Goal: Contribute content: Contribute content

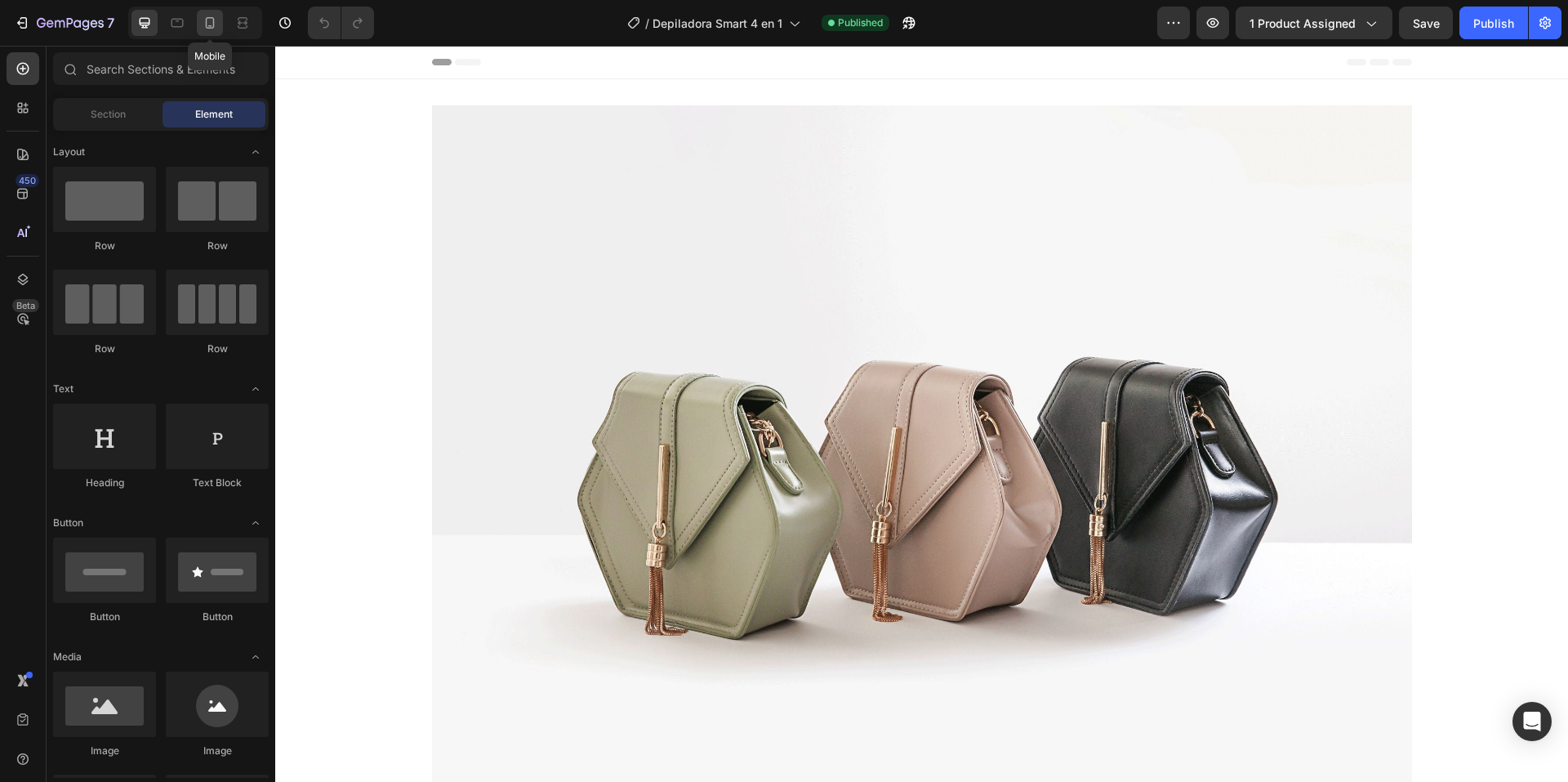
click at [209, 21] on icon at bounding box center [210, 23] width 17 height 17
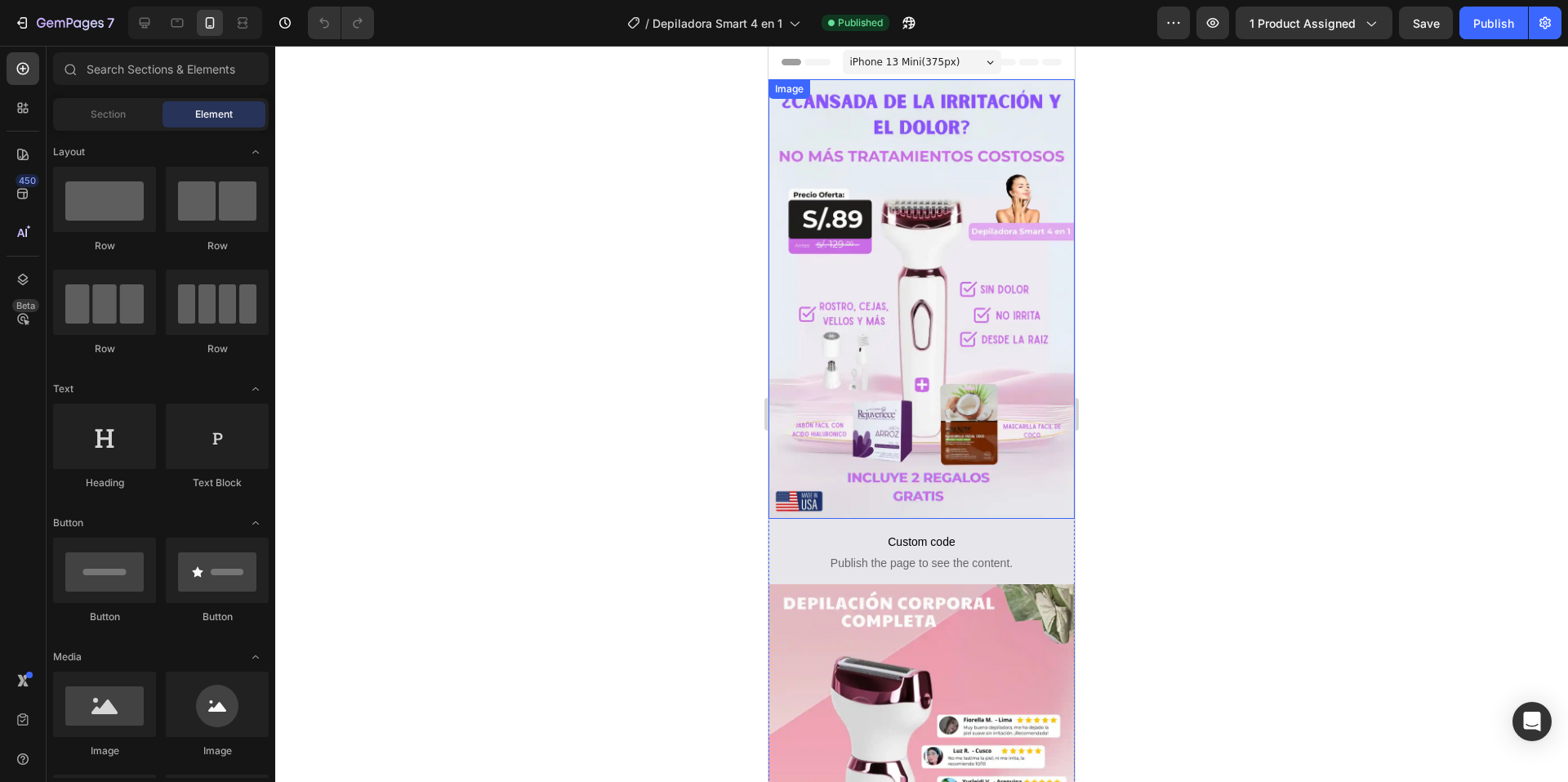
click at [878, 173] on img at bounding box center [922, 299] width 306 height 440
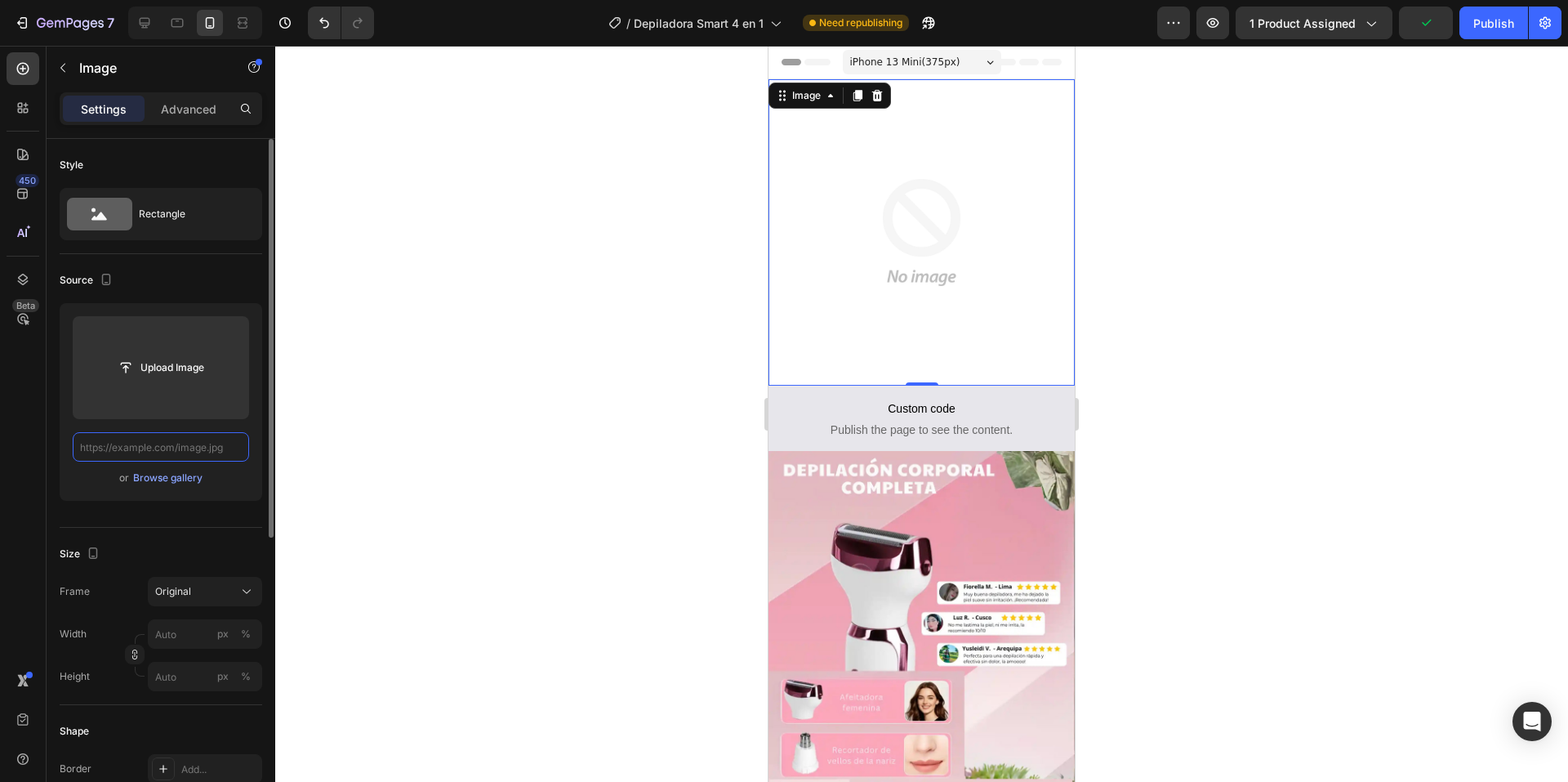
click at [166, 447] on input "text" at bounding box center [160, 447] width 176 height 30
paste input "[URL][DOMAIN_NAME]"
type input "[URL][DOMAIN_NAME]"
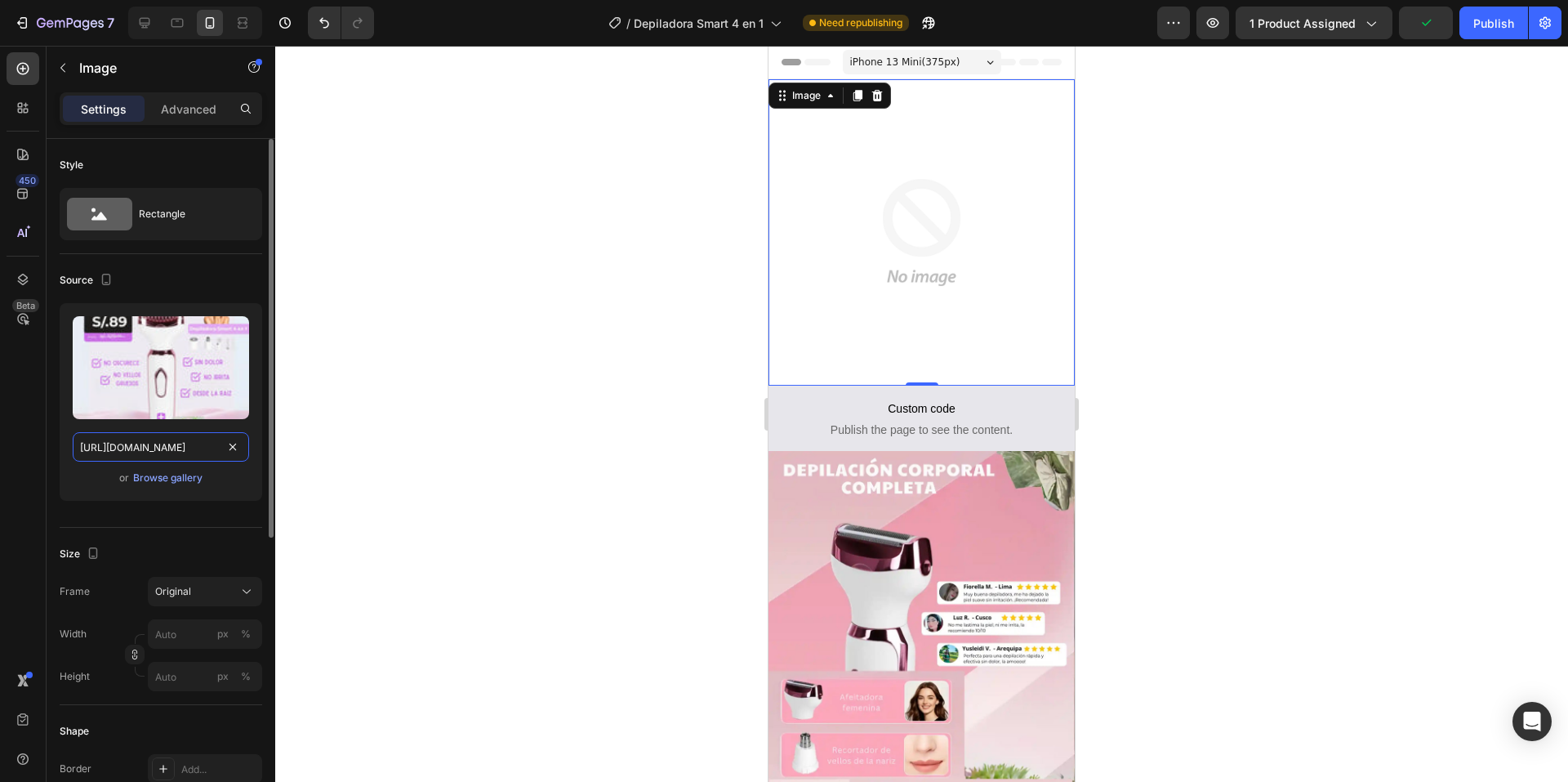
scroll to position [0, 360]
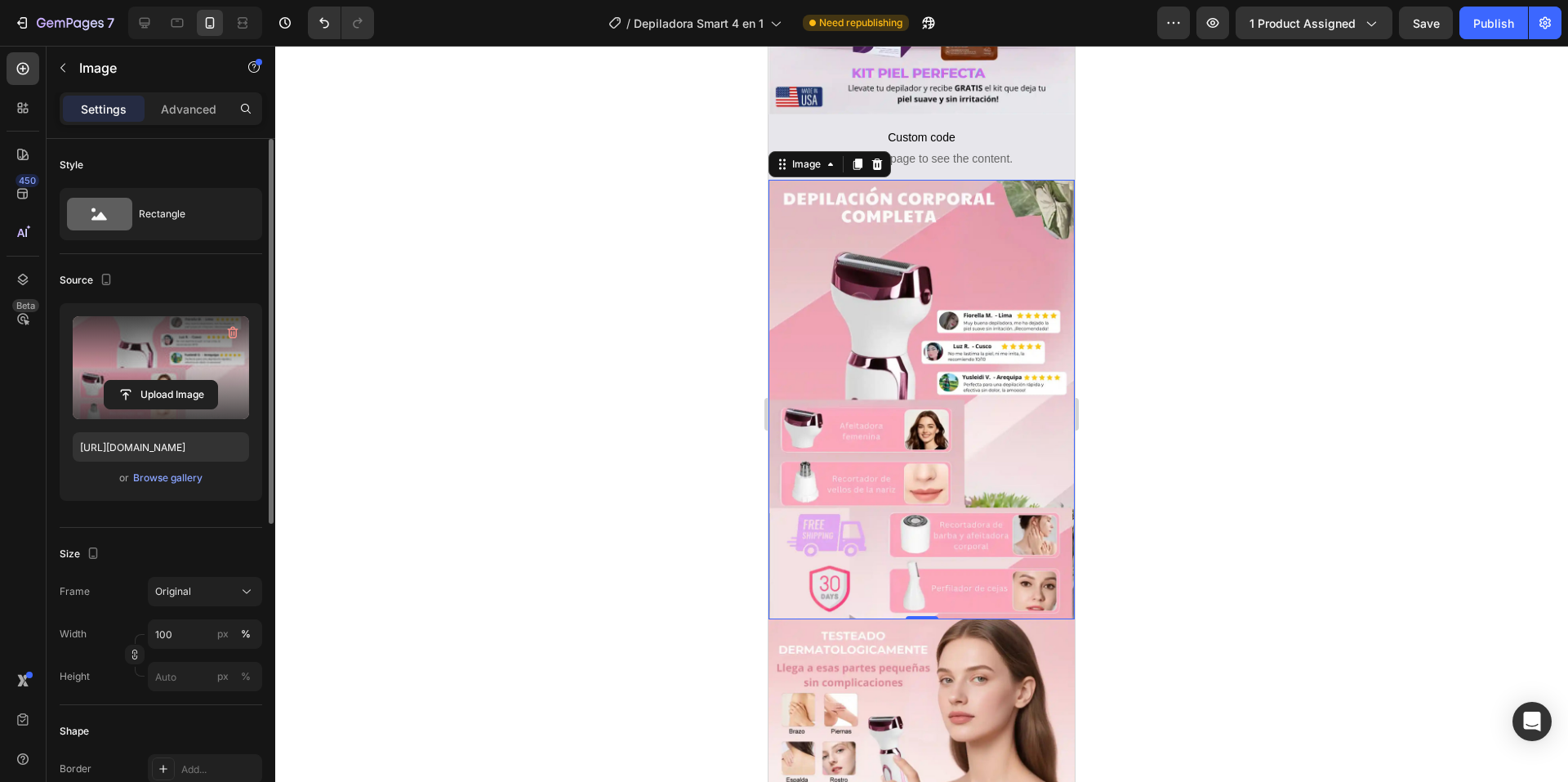
scroll to position [409, 0]
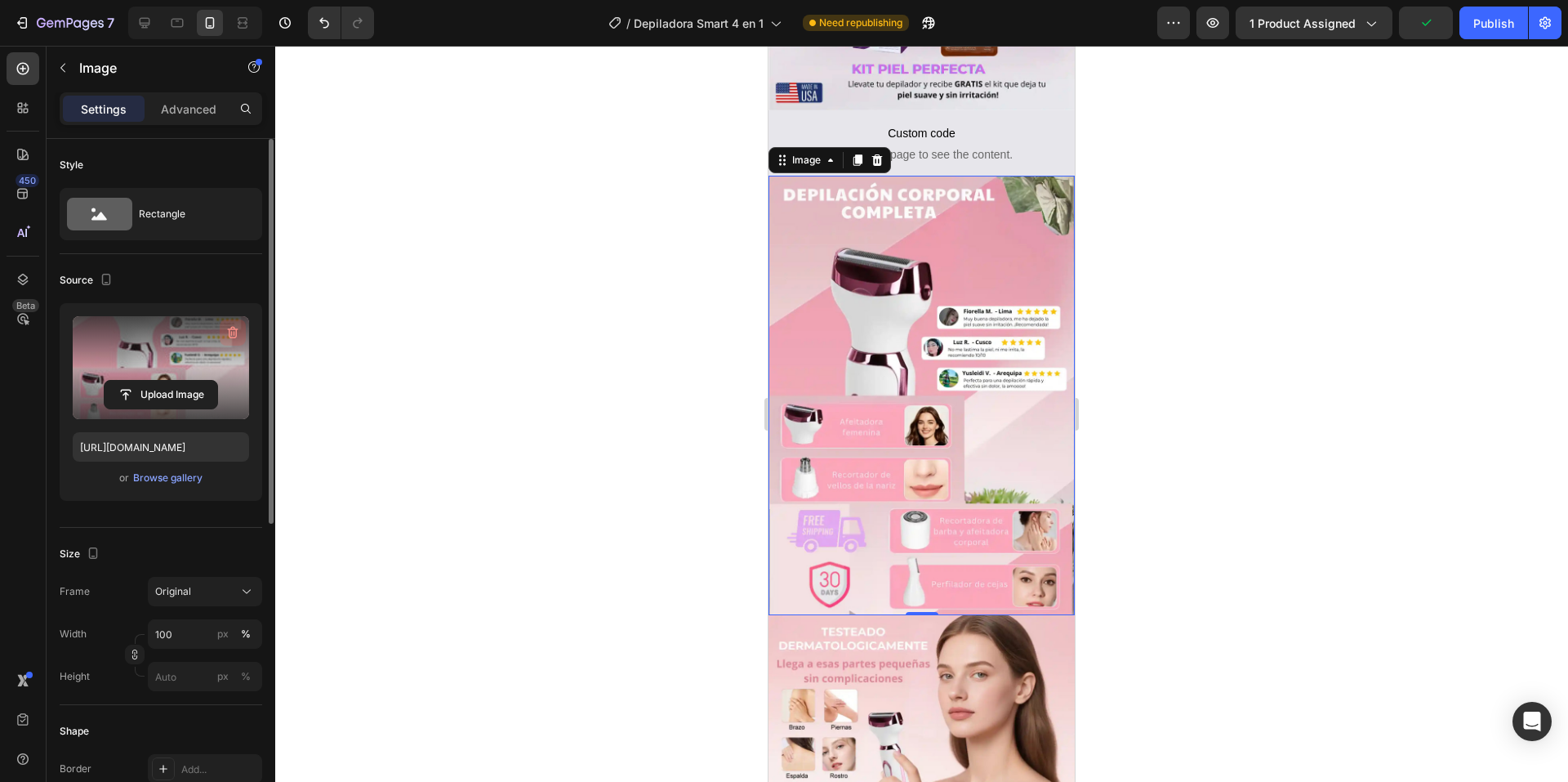
click at [232, 328] on icon "button" at bounding box center [233, 333] width 17 height 17
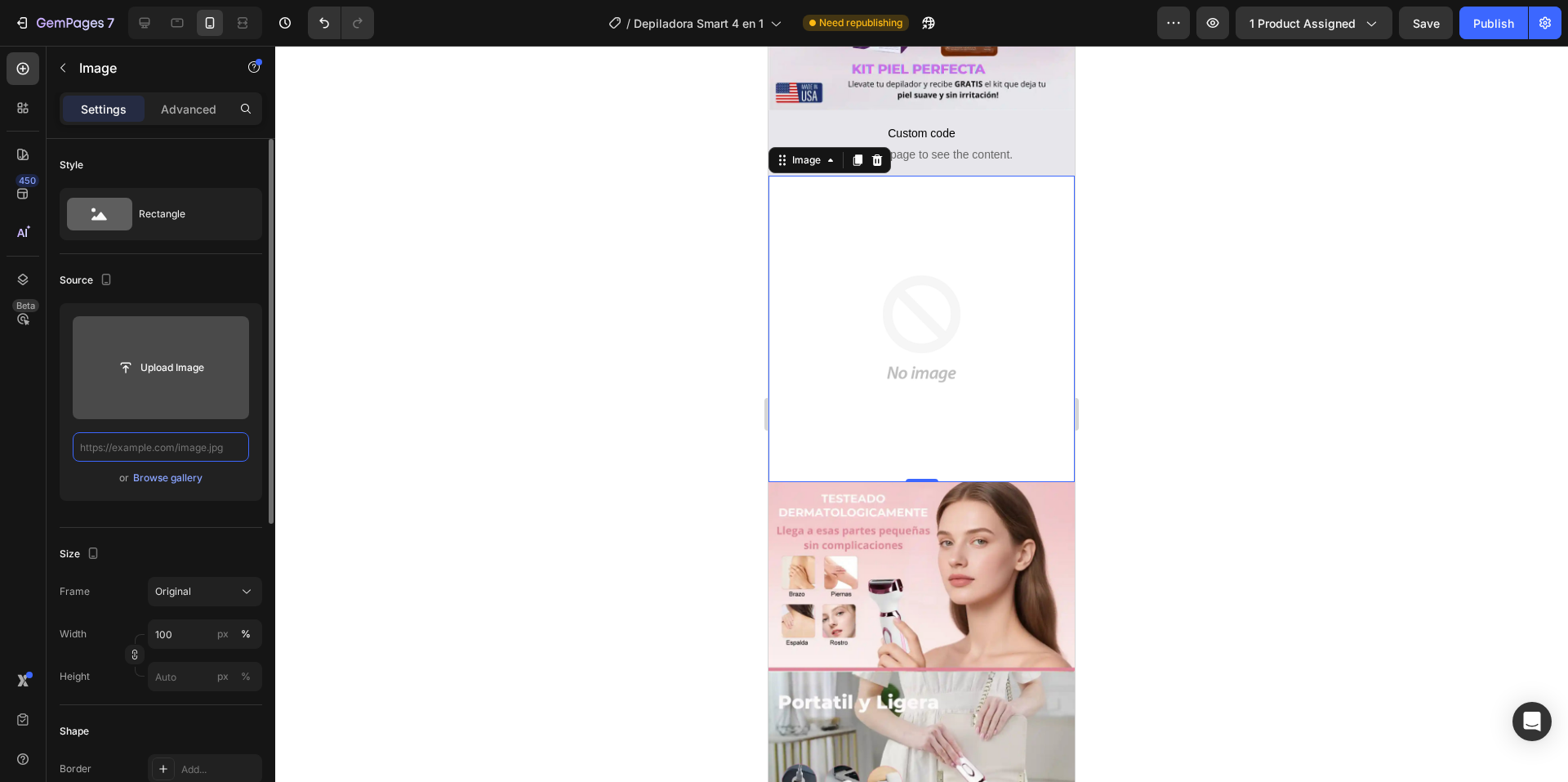
click at [212, 447] on input "text" at bounding box center [160, 447] width 176 height 30
paste input "[URL][DOMAIN_NAME]"
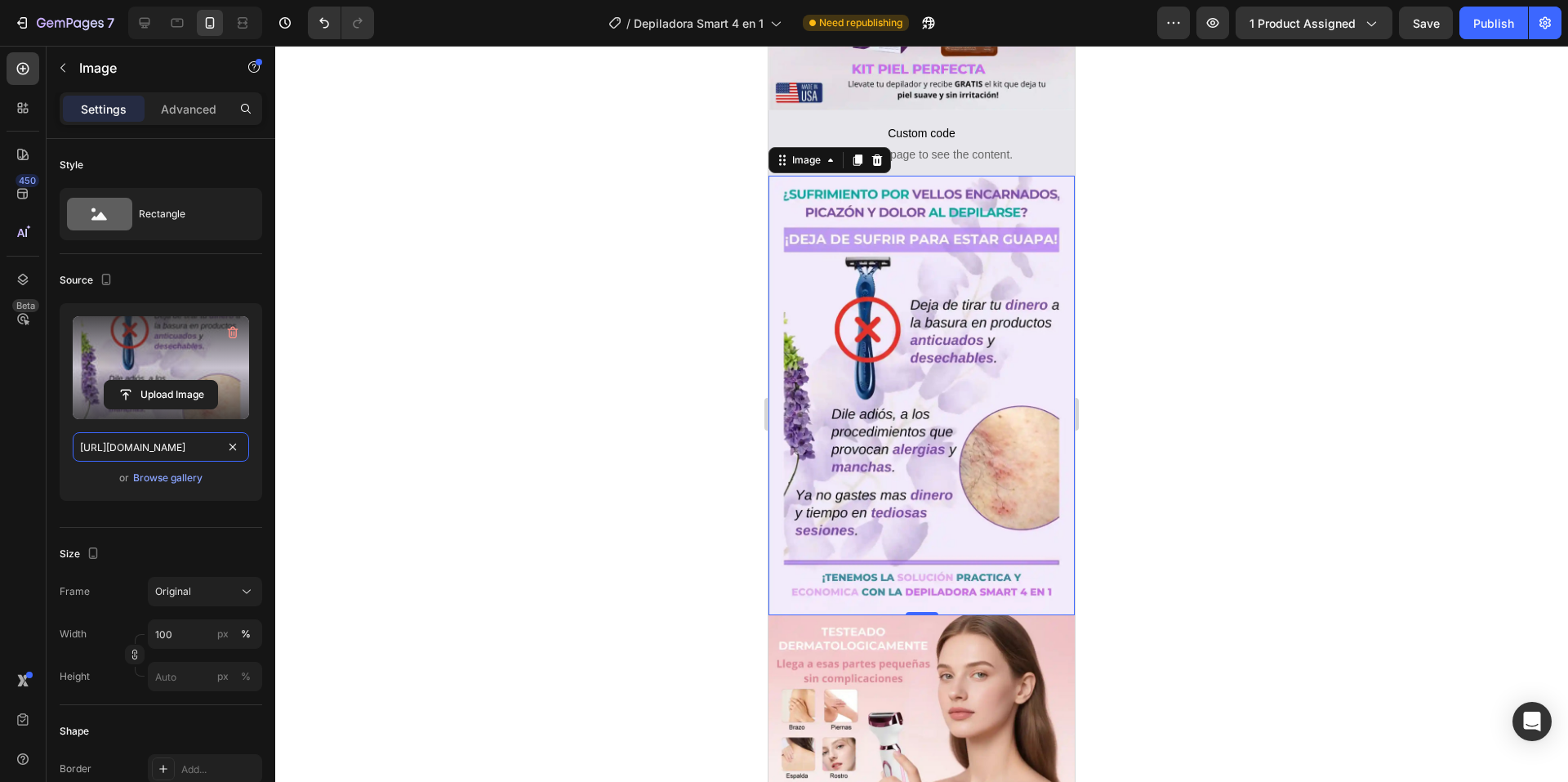
type input "[URL][DOMAIN_NAME]"
click at [673, 483] on div at bounding box center [922, 414] width 1292 height 736
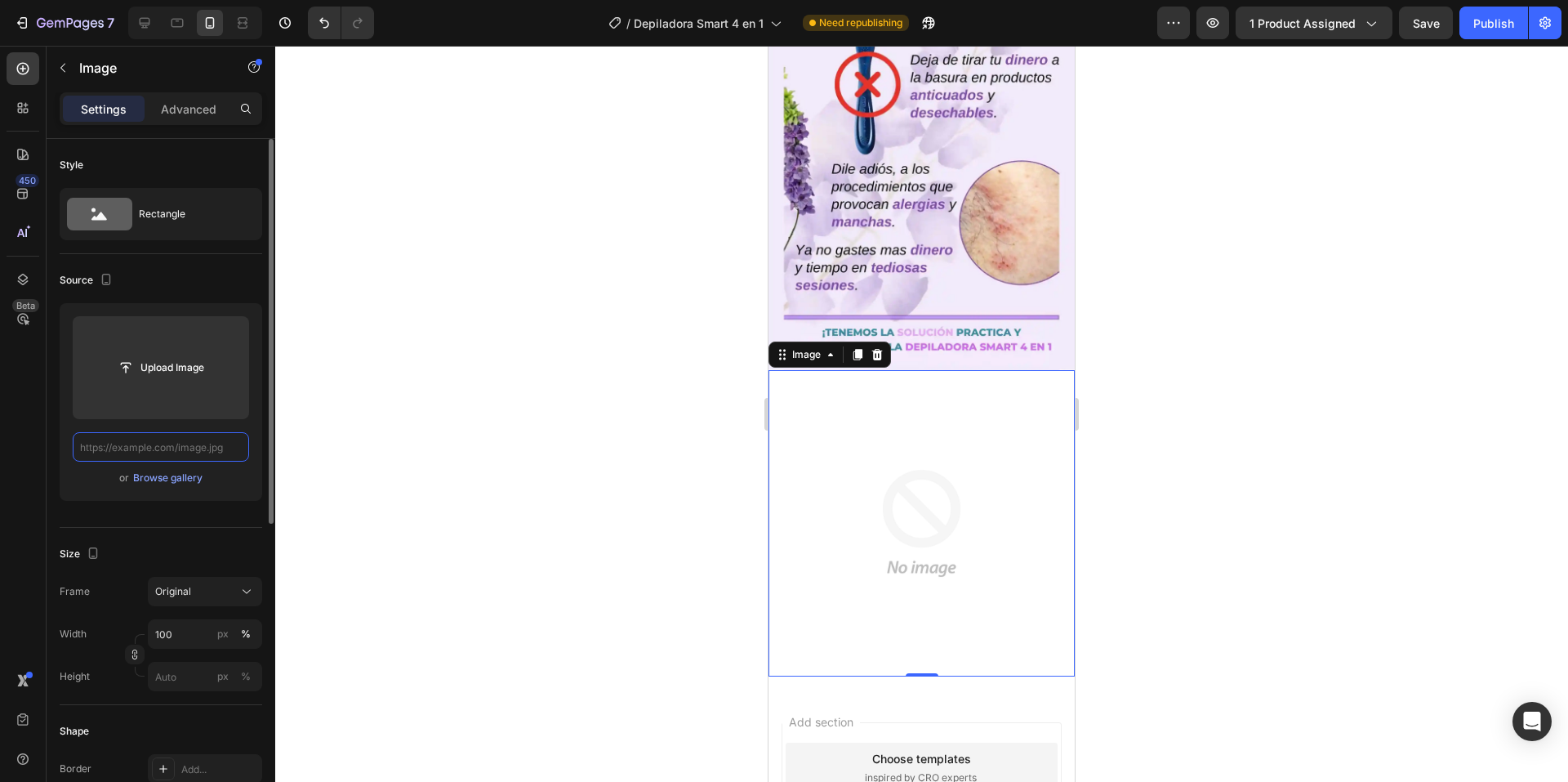
click at [213, 442] on input "text" at bounding box center [160, 447] width 176 height 30
paste input "[URL][DOMAIN_NAME]"
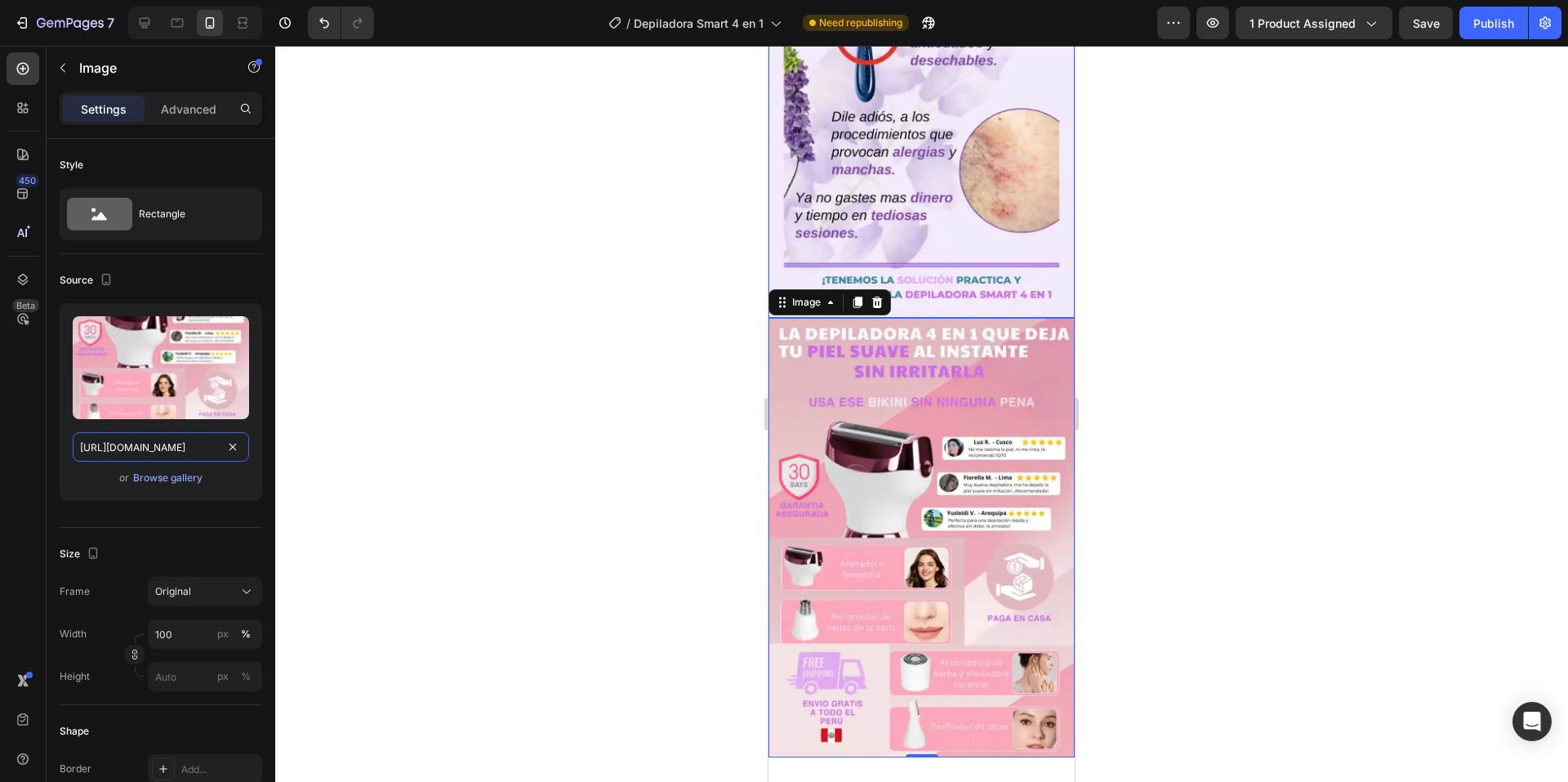
scroll to position [705, 0]
type input "[URL][DOMAIN_NAME]"
click at [861, 298] on icon at bounding box center [858, 303] width 9 height 11
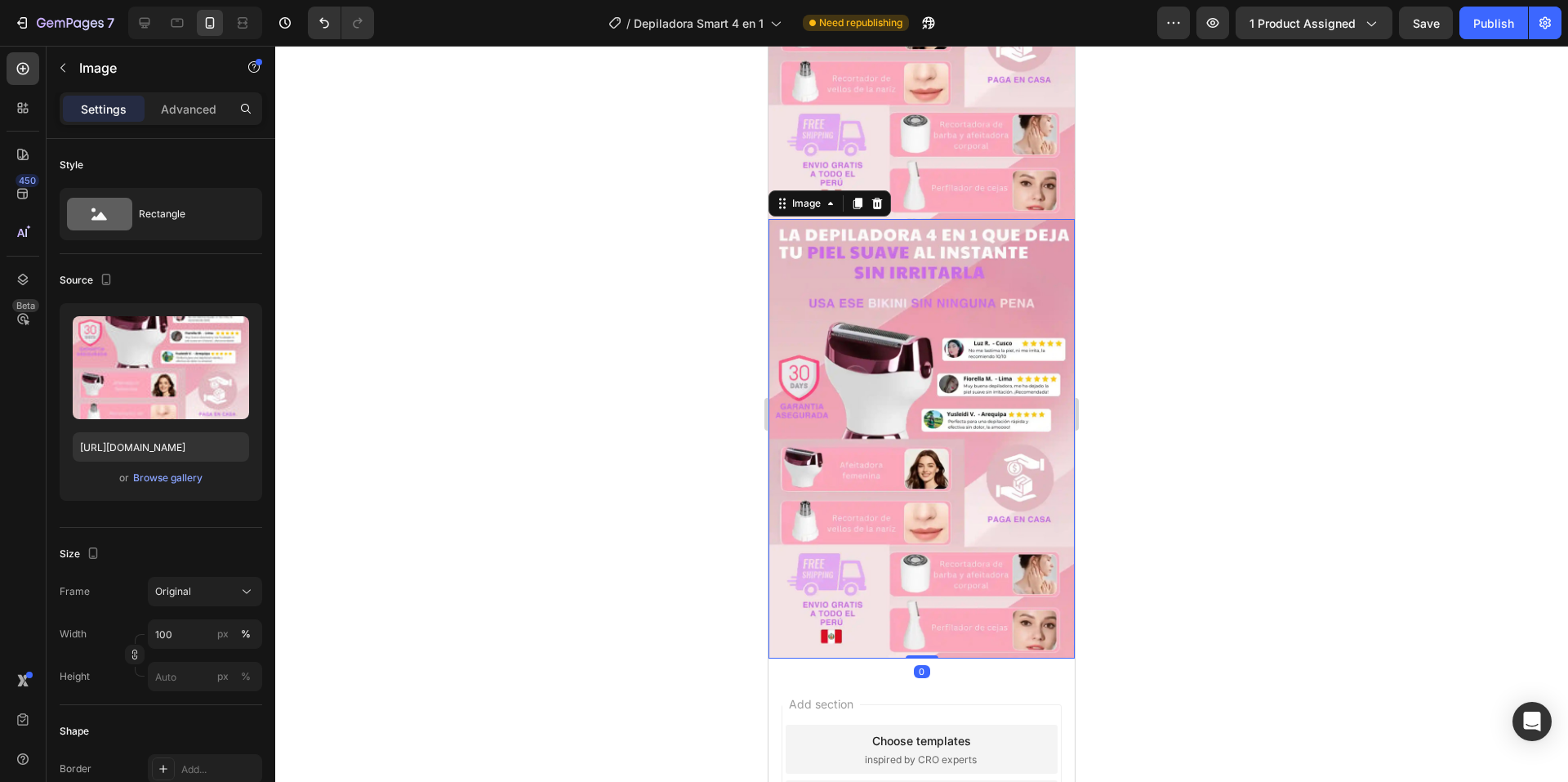
scroll to position [1308, 0]
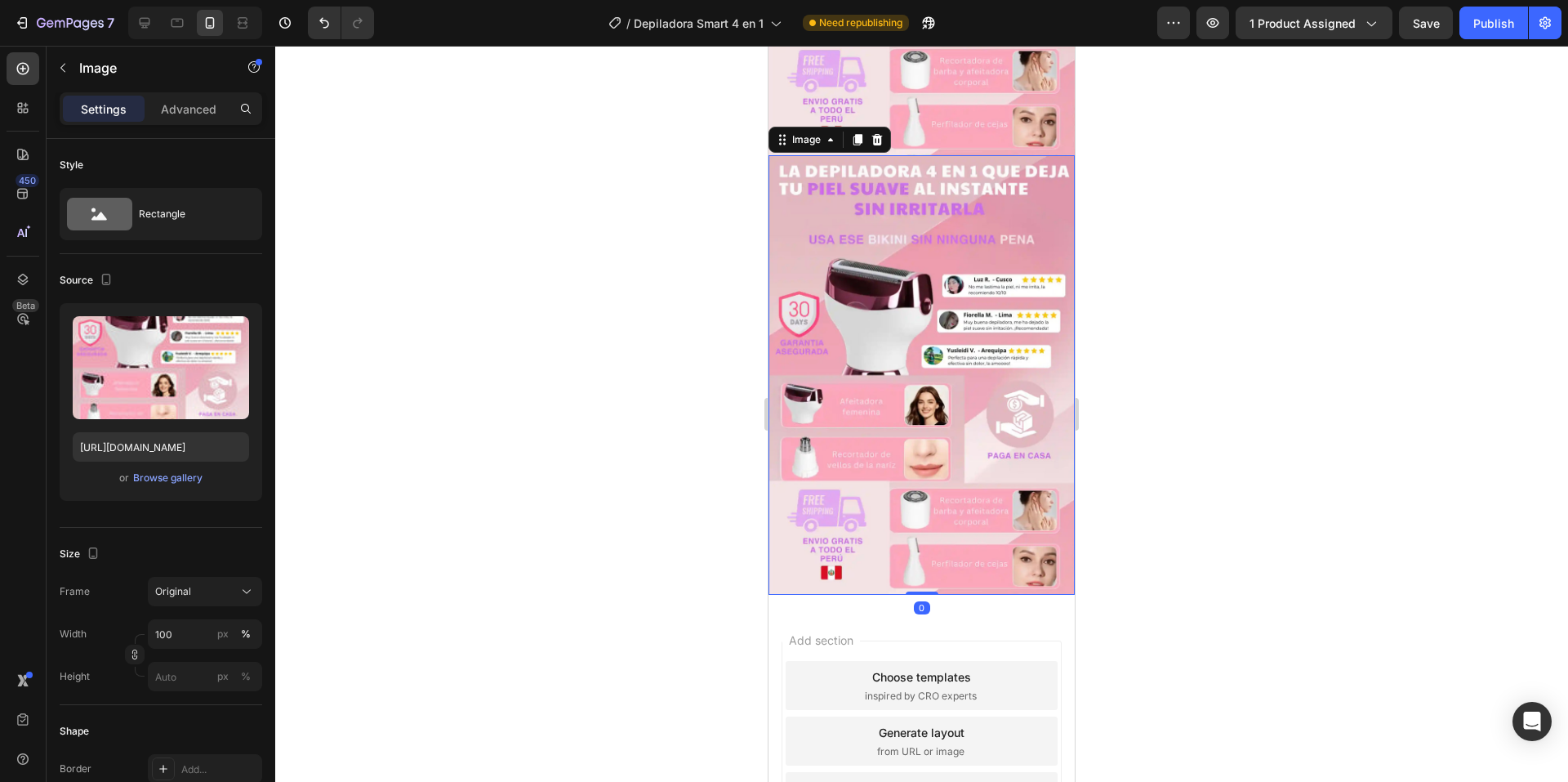
click at [867, 155] on img at bounding box center [922, 374] width 306 height 440
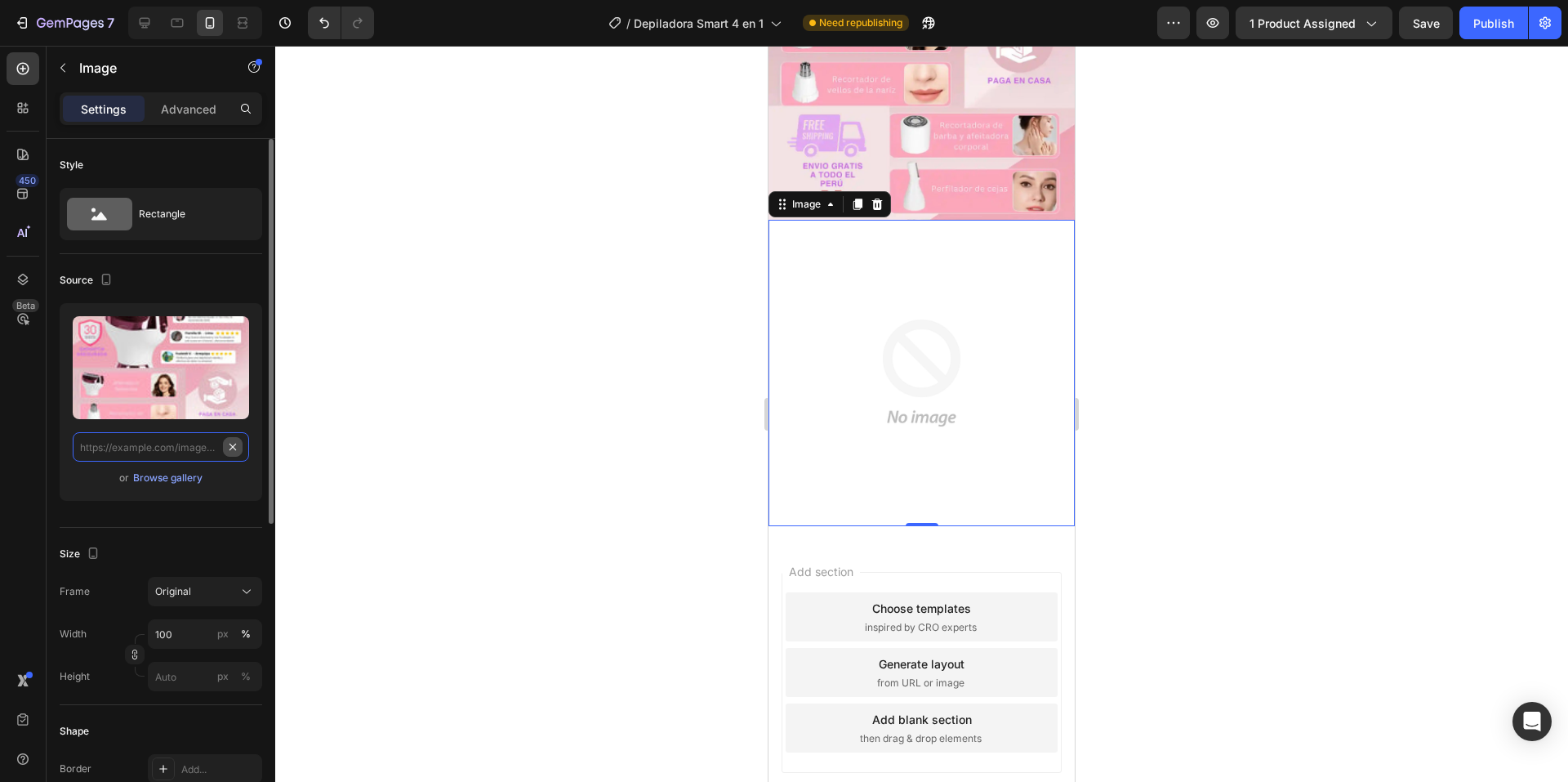
scroll to position [0, 0]
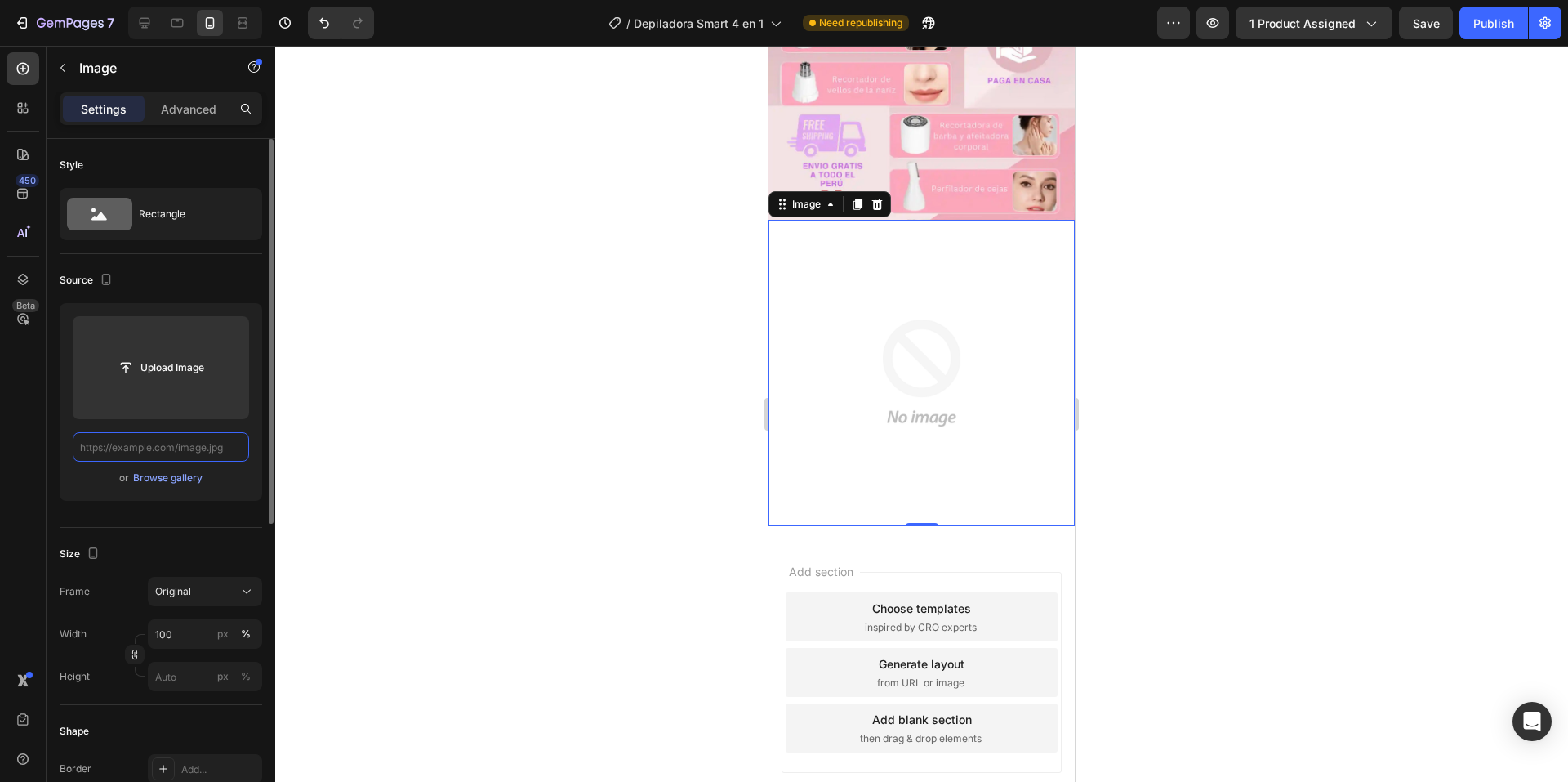
click at [161, 445] on input "text" at bounding box center [160, 447] width 176 height 30
paste input "[URL][DOMAIN_NAME]"
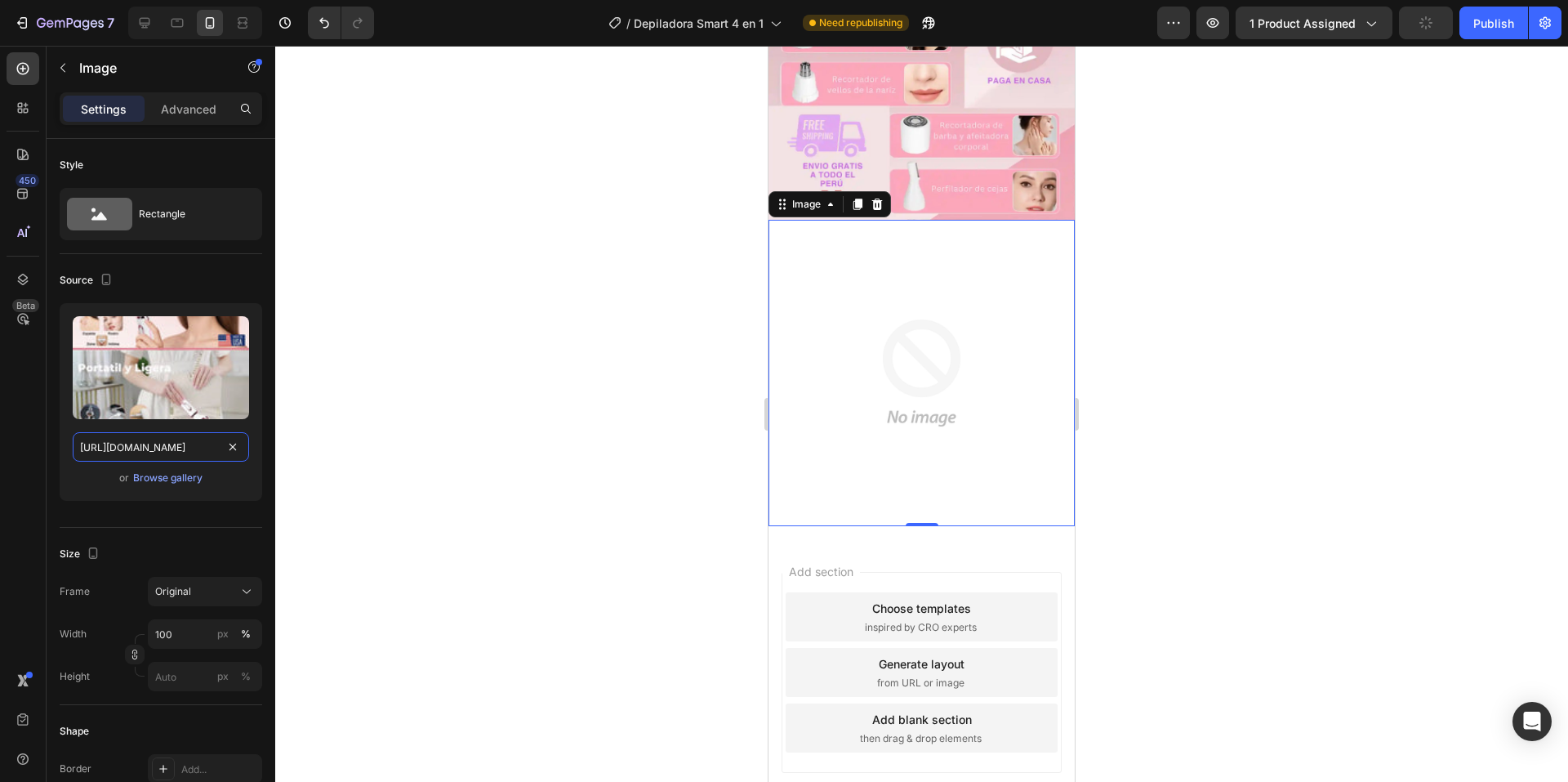
scroll to position [1308, 0]
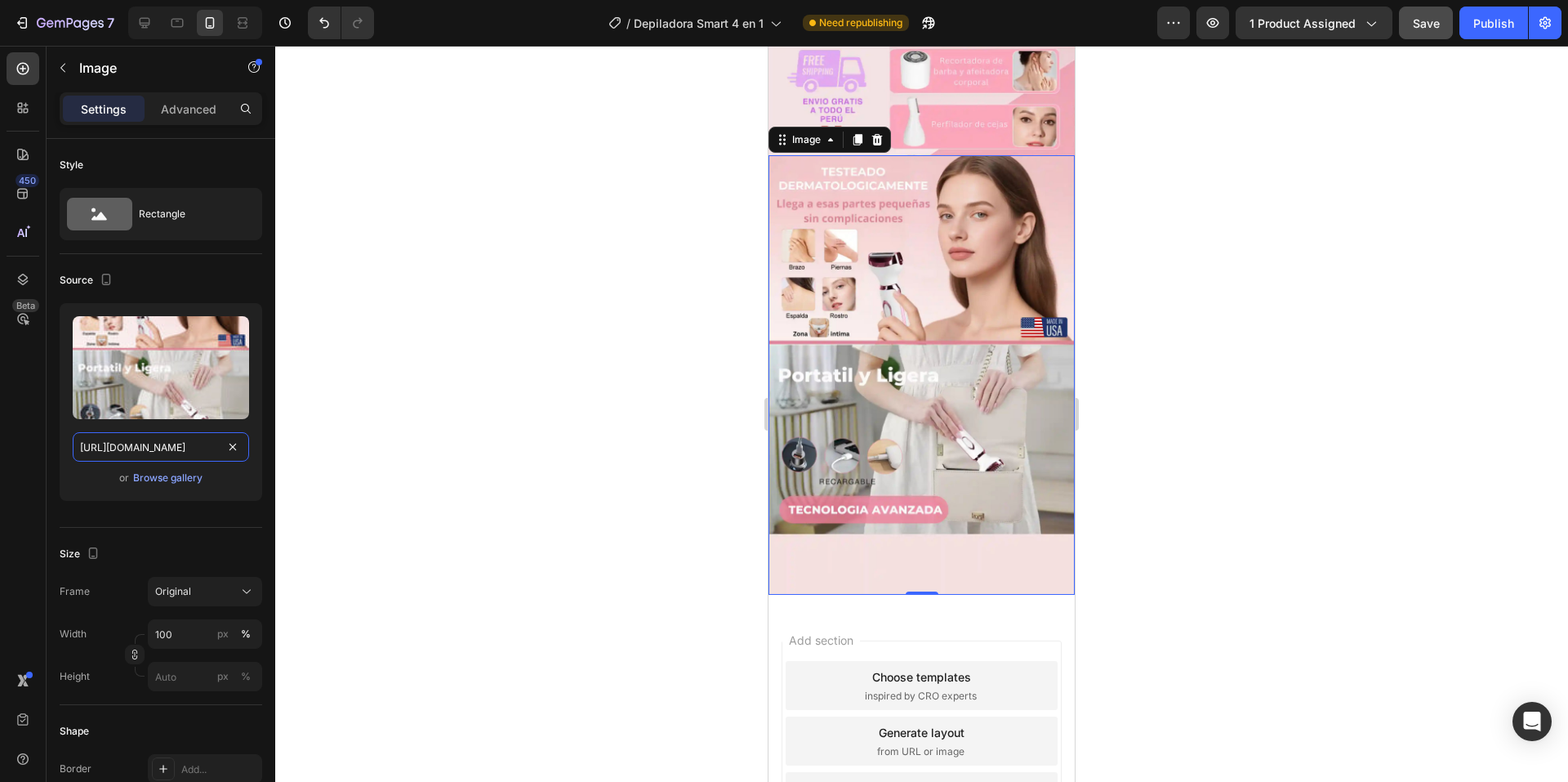
type input "[URL][DOMAIN_NAME]"
click at [1432, 25] on span "Save" at bounding box center [1425, 23] width 27 height 14
click at [1490, 18] on div "Publish" at bounding box center [1493, 23] width 41 height 18
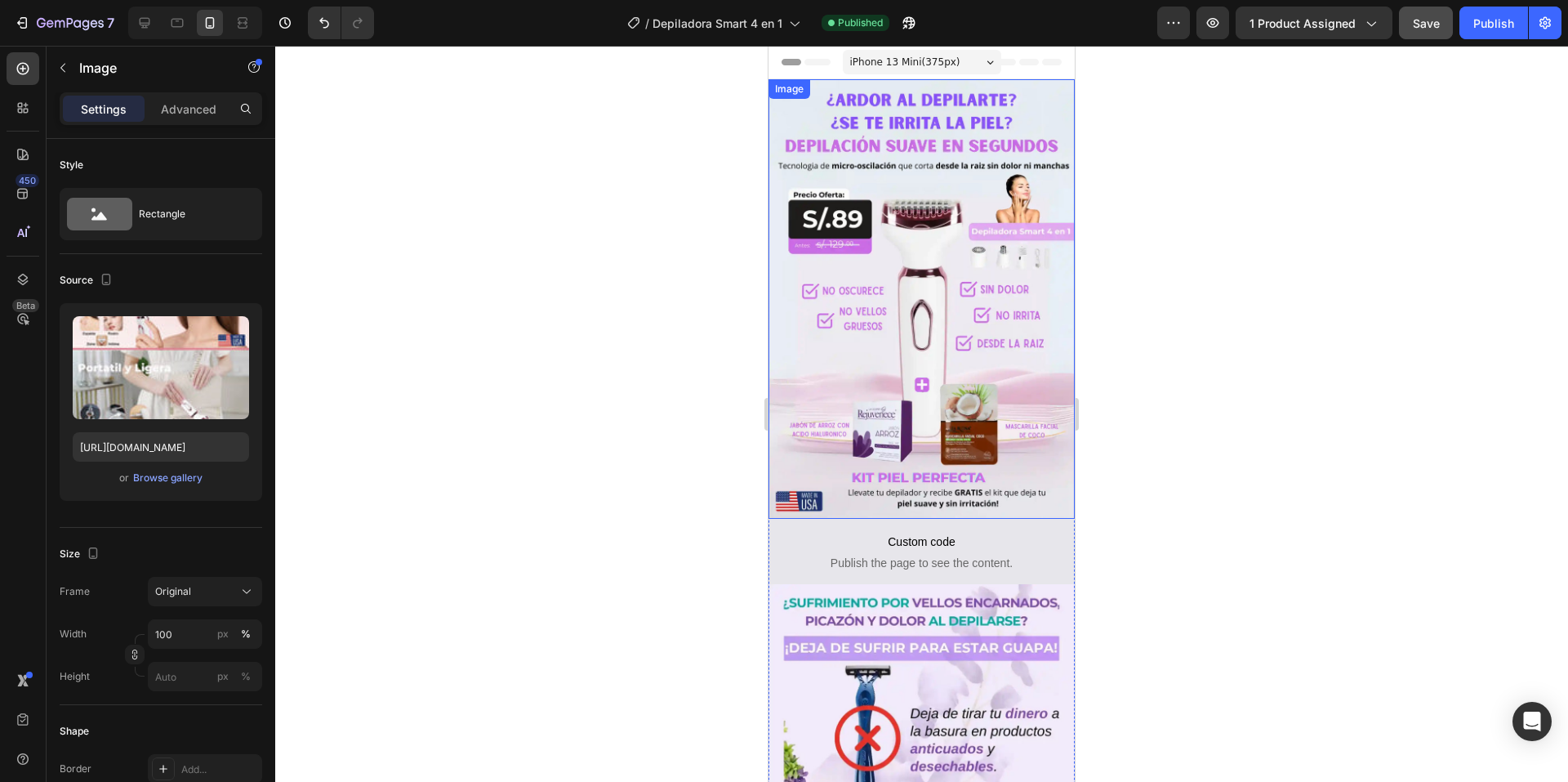
click at [1261, 354] on div at bounding box center [922, 414] width 1292 height 736
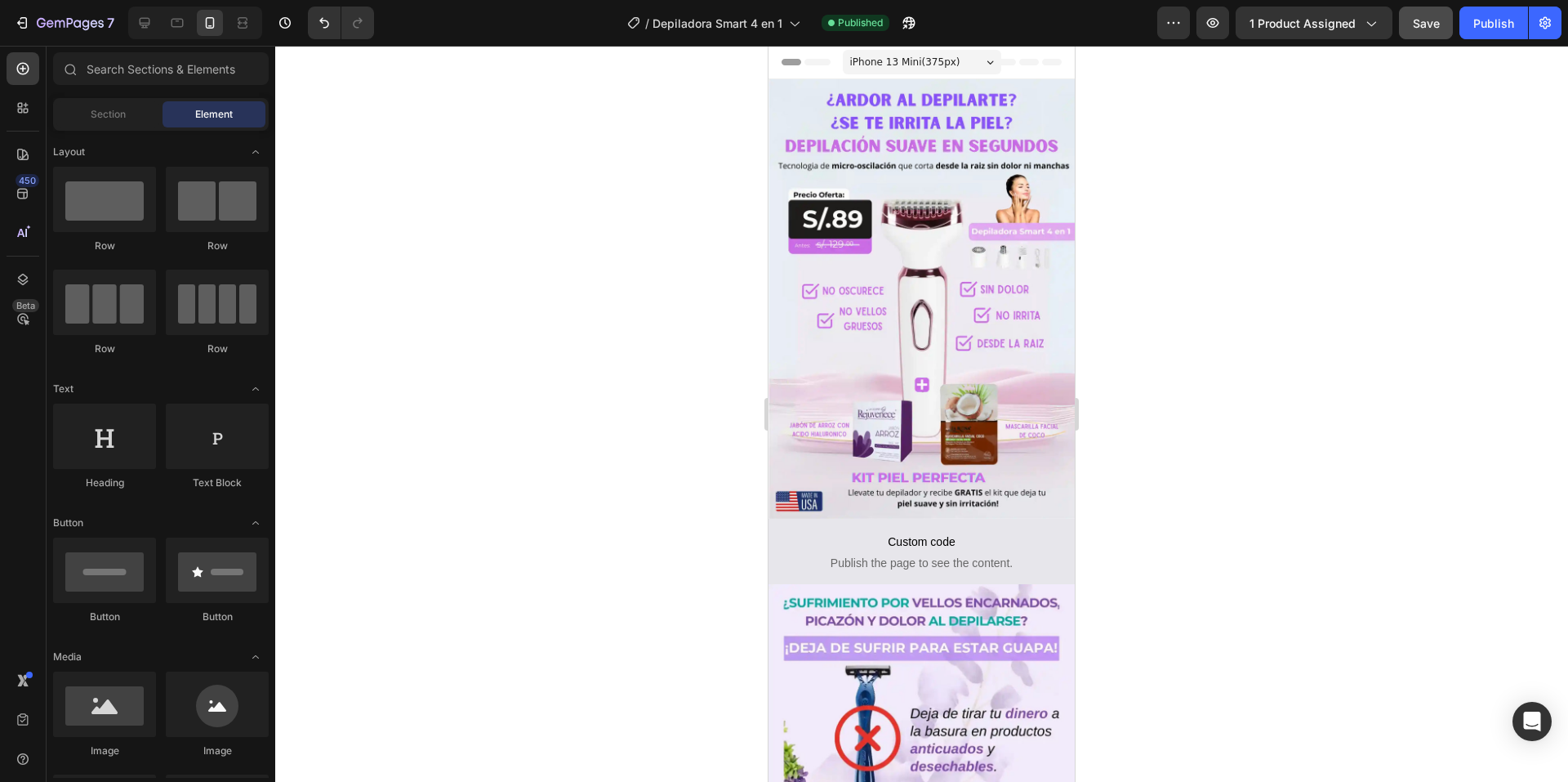
click at [623, 286] on div at bounding box center [922, 414] width 1292 height 736
click at [1488, 28] on div "Publish" at bounding box center [1493, 23] width 41 height 18
